Goal: Task Accomplishment & Management: Manage account settings

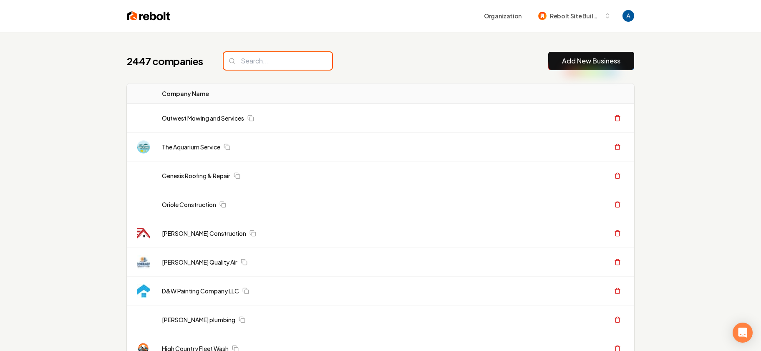
click at [263, 63] on input "search" at bounding box center [278, 61] width 108 height 18
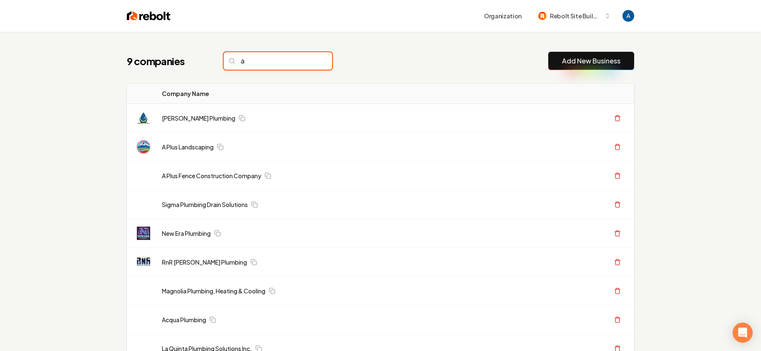
type input "a"
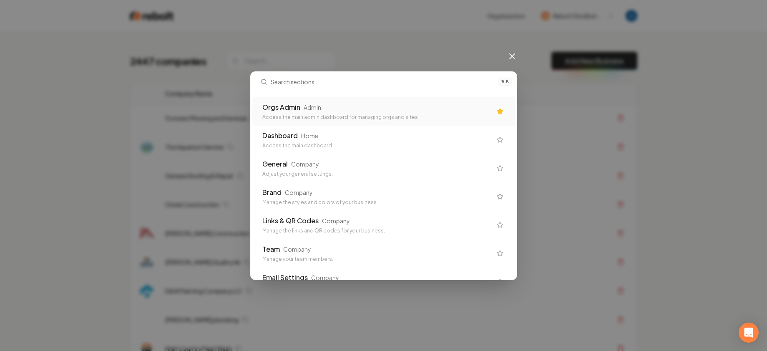
click at [310, 105] on div "Admin" at bounding box center [313, 107] width 18 height 8
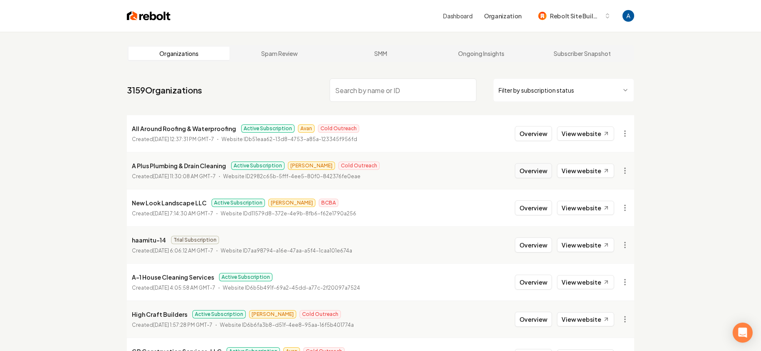
click at [536, 176] on button "Overview" at bounding box center [533, 170] width 37 height 15
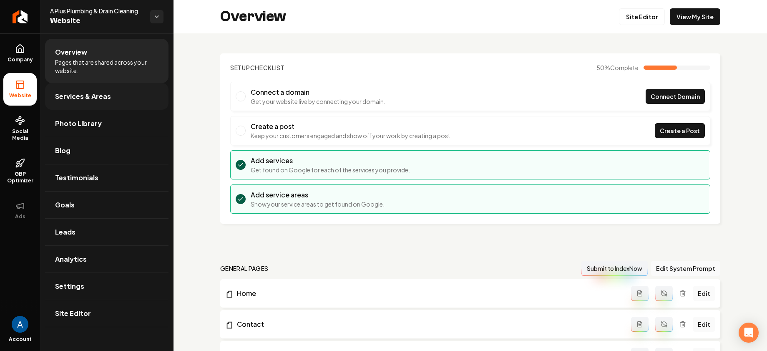
click at [83, 96] on span "Services & Areas" at bounding box center [83, 96] width 56 height 10
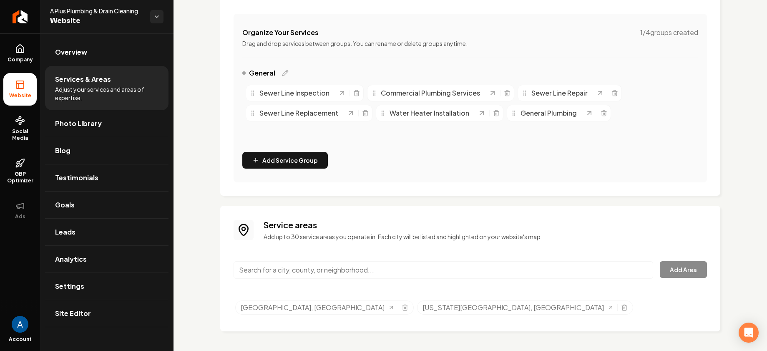
scroll to position [150, 0]
click at [305, 308] on div "[GEOGRAPHIC_DATA], [GEOGRAPHIC_DATA]" at bounding box center [324, 307] width 178 height 14
click at [405, 308] on line "Selected tags" at bounding box center [405, 308] width 0 height 2
click at [297, 273] on input "Main content area" at bounding box center [444, 270] width 420 height 18
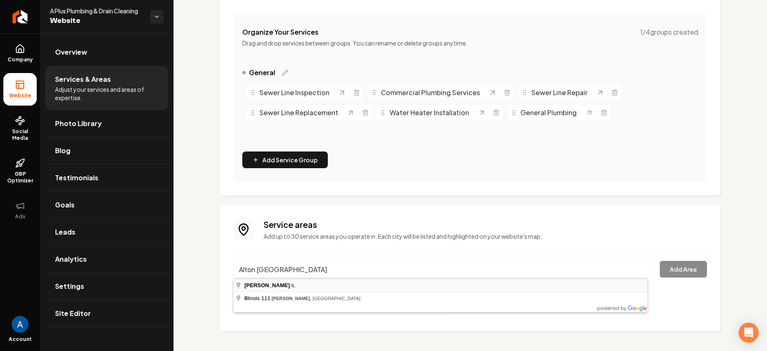
type input "Alton, [GEOGRAPHIC_DATA]"
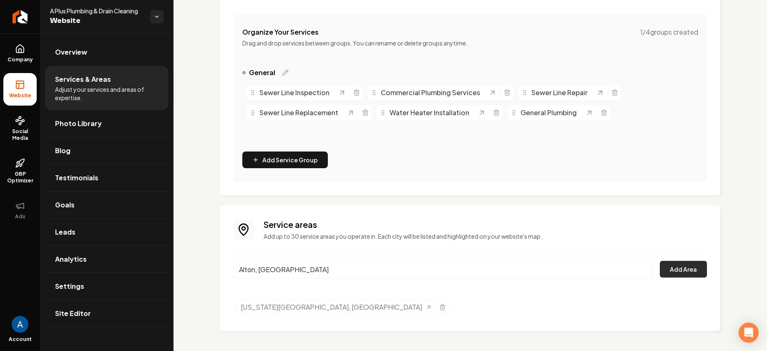
click at [684, 266] on button "Add Area" at bounding box center [683, 269] width 47 height 17
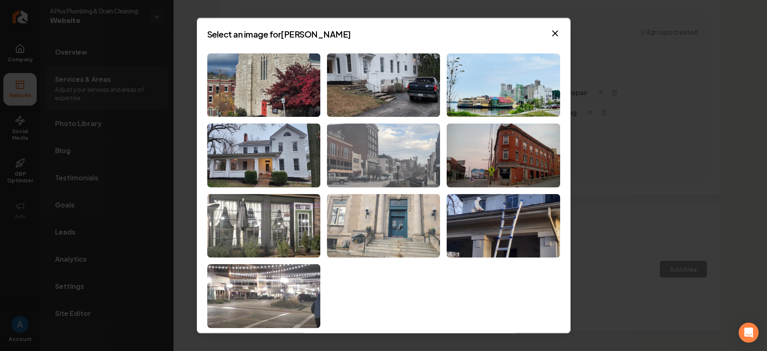
click at [394, 161] on img at bounding box center [383, 155] width 113 height 64
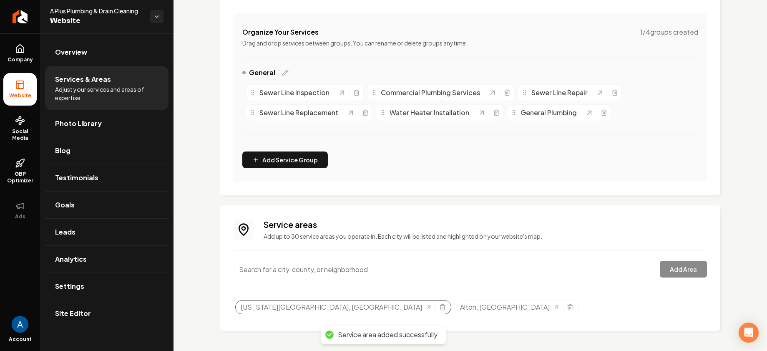
click at [331, 312] on div "[US_STATE][GEOGRAPHIC_DATA], [GEOGRAPHIC_DATA]" at bounding box center [343, 307] width 216 height 14
click at [439, 306] on icon "Selected tags" at bounding box center [442, 307] width 7 height 7
